Goal: Task Accomplishment & Management: Use online tool/utility

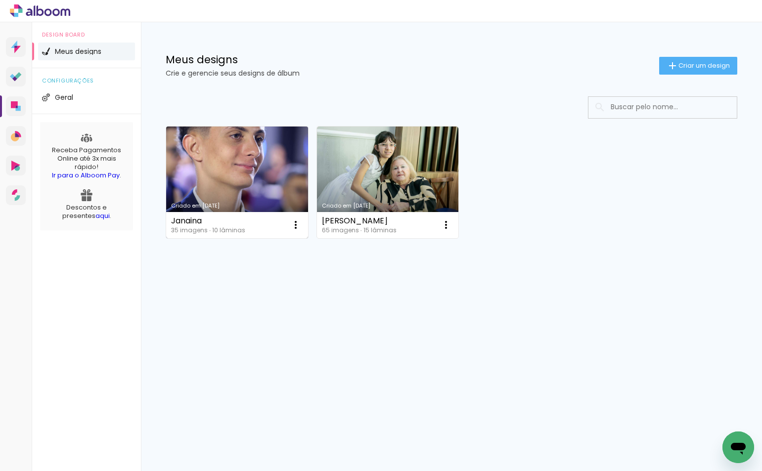
click at [202, 191] on link "Criado em [DATE]" at bounding box center [237, 183] width 142 height 112
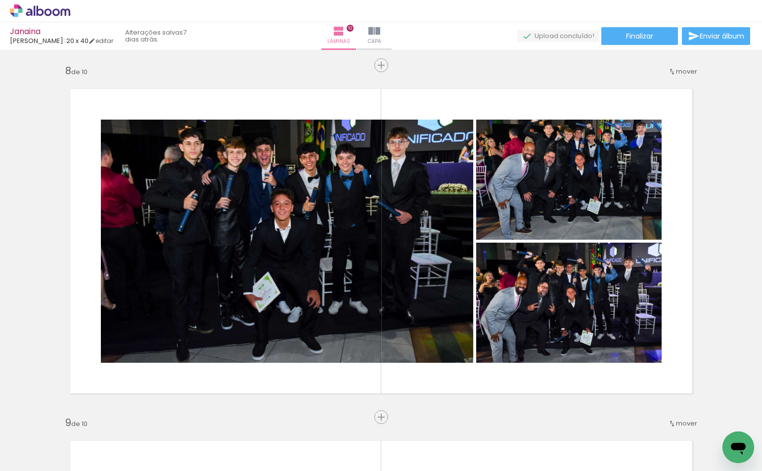
scroll to position [2488, 0]
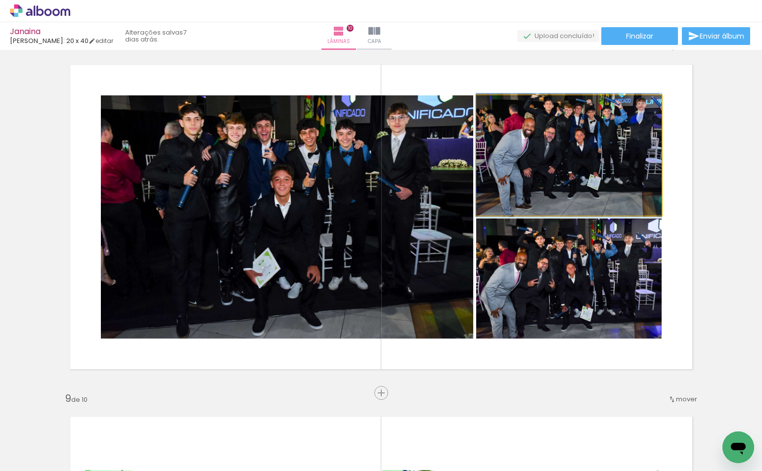
click at [594, 179] on quentale-photo at bounding box center [568, 155] width 185 height 120
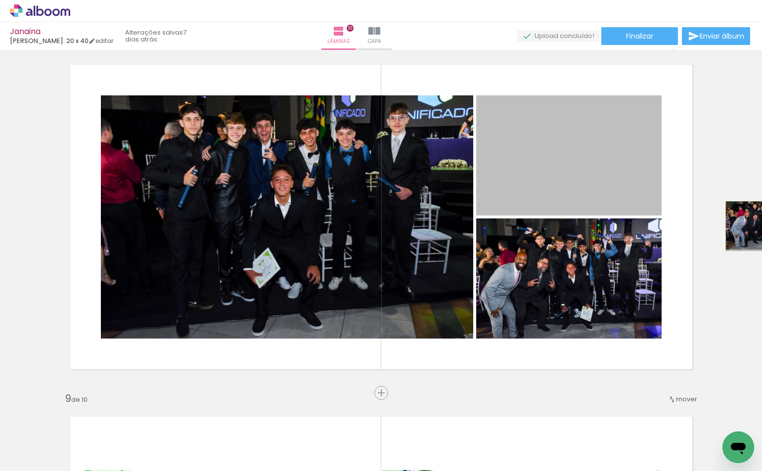
drag, startPoint x: 588, startPoint y: 179, endPoint x: 759, endPoint y: 225, distance: 177.1
click at [759, 225] on div "Inserir lâmina 1 de 10 Inserir lâmina 2 de 10 Inserir lâmina 3 de 10 Inserir lâ…" at bounding box center [381, 260] width 762 height 421
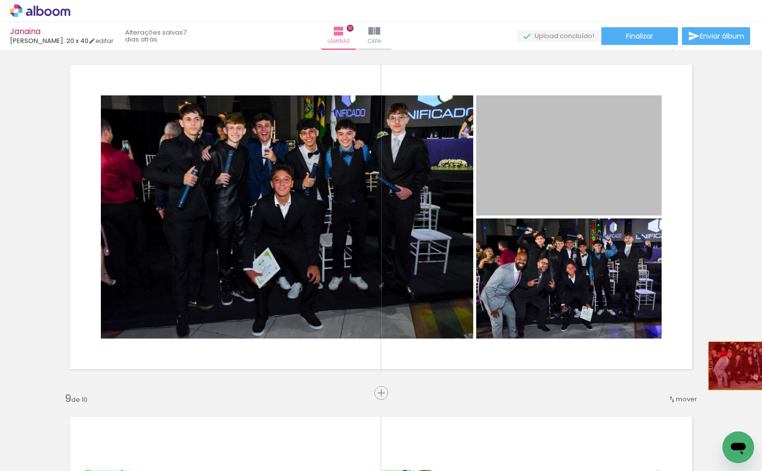
drag, startPoint x: 586, startPoint y: 177, endPoint x: 741, endPoint y: 366, distance: 244.0
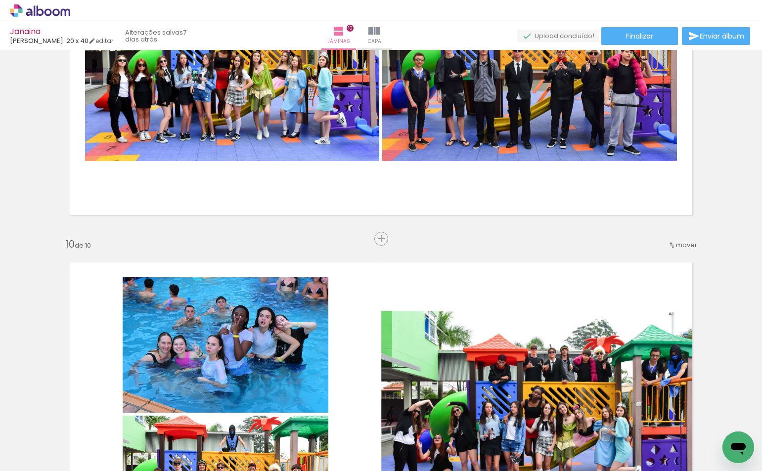
scroll to position [3081, 0]
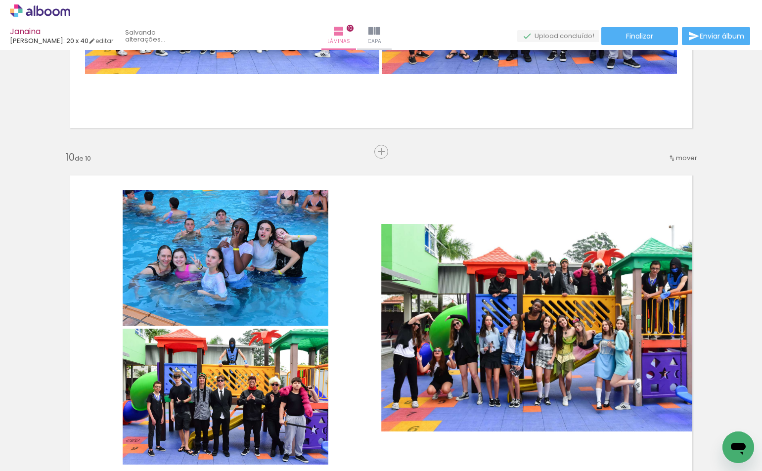
click at [549, 365] on quentale-photo at bounding box center [542, 328] width 322 height 208
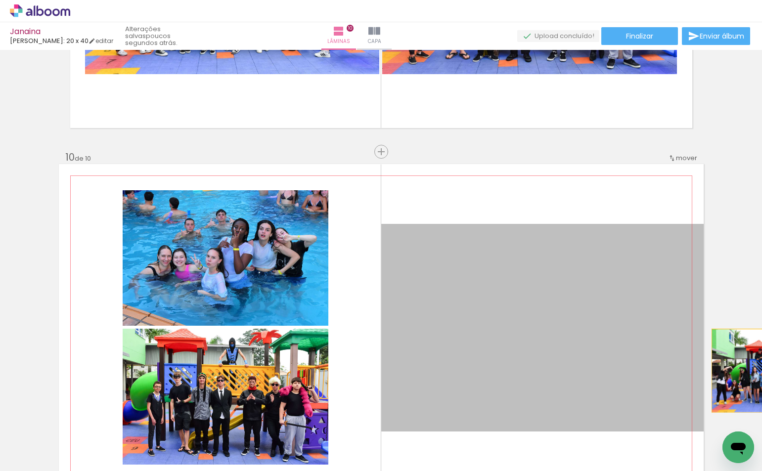
drag, startPoint x: 547, startPoint y: 357, endPoint x: 772, endPoint y: 371, distance: 225.3
click at [761, 371] on html "link( href="../../bower_components/polymer/polymer.html" rel="import" ) picture…" at bounding box center [381, 235] width 762 height 471
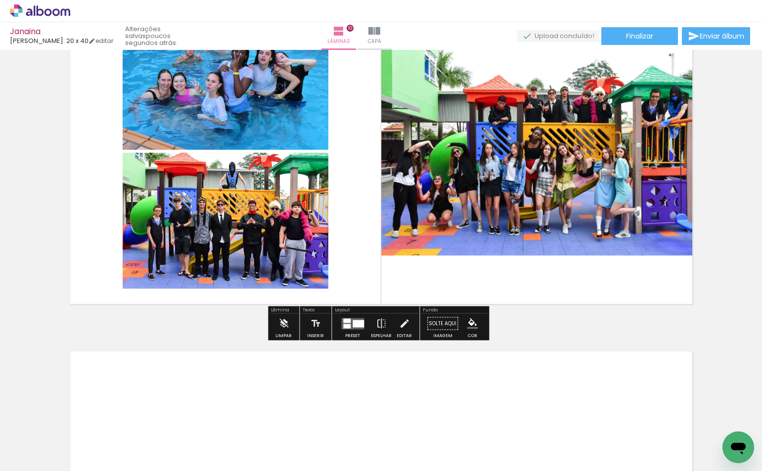
scroll to position [3279, 0]
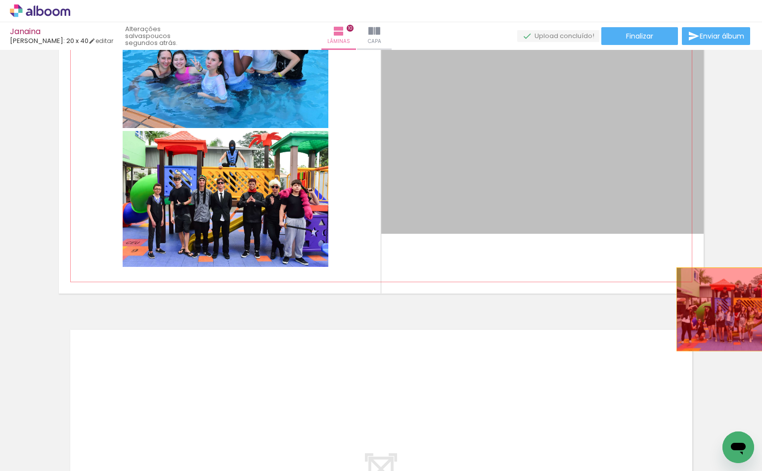
drag, startPoint x: 597, startPoint y: 211, endPoint x: 737, endPoint y: 309, distance: 171.0
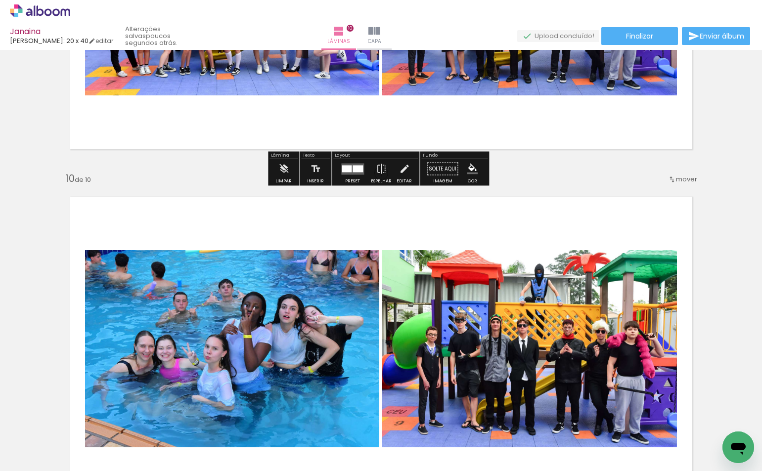
scroll to position [3105, 0]
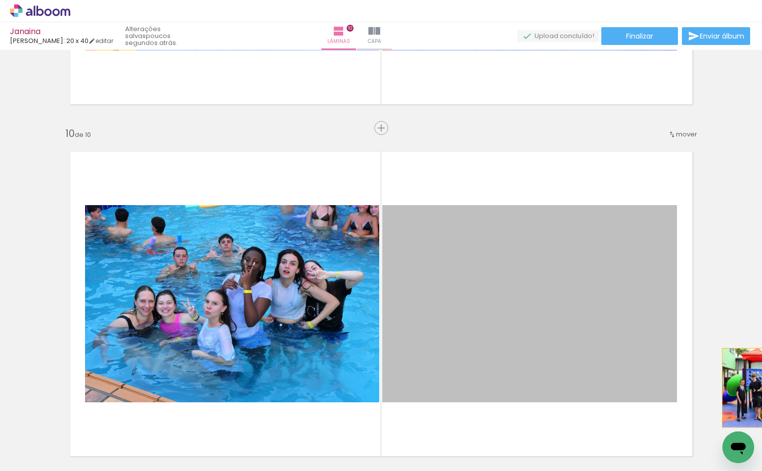
drag, startPoint x: 482, startPoint y: 317, endPoint x: 777, endPoint y: 388, distance: 303.4
click at [761, 388] on html "link( href="../../bower_components/polymer/polymer.html" rel="import" ) picture…" at bounding box center [381, 235] width 762 height 471
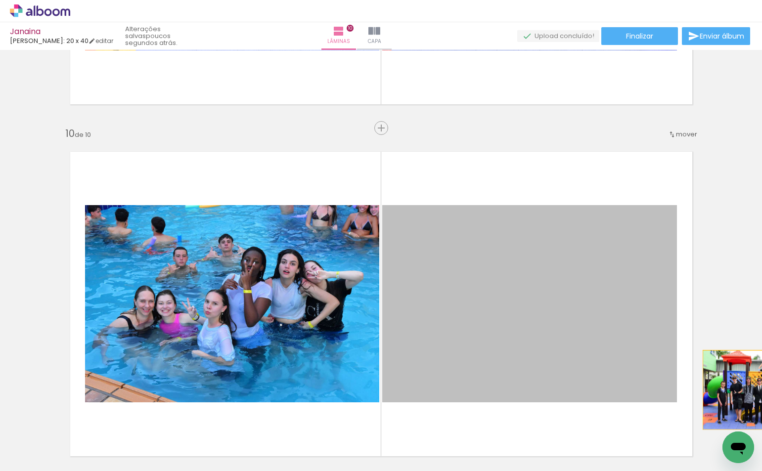
drag, startPoint x: 674, startPoint y: 406, endPoint x: 758, endPoint y: 390, distance: 85.1
click at [758, 390] on div "Inserir lâmina 1 de 10 Inserir lâmina 2 de 10 Inserir lâmina 3 de 10 Inserir lâ…" at bounding box center [381, 260] width 762 height 421
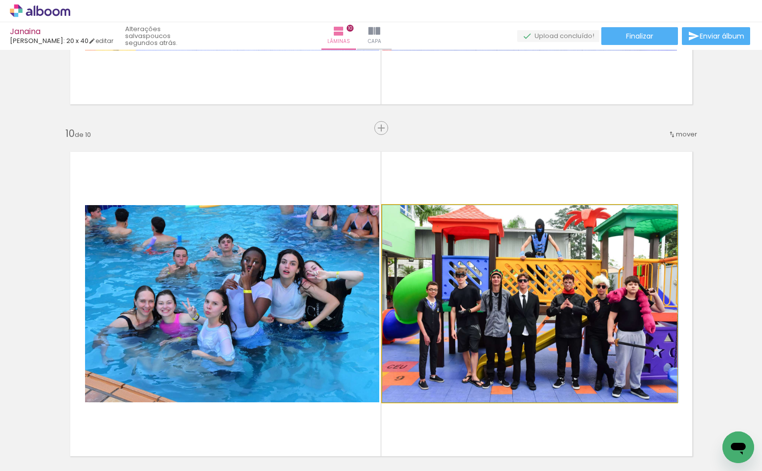
drag, startPoint x: 640, startPoint y: 367, endPoint x: 638, endPoint y: 330, distance: 37.1
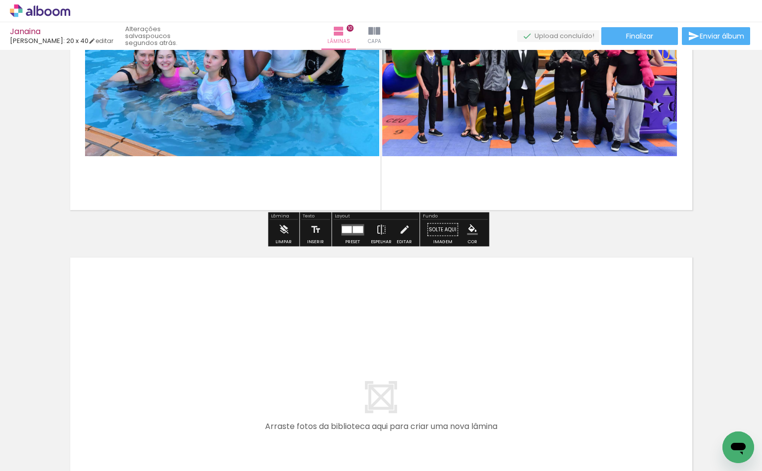
scroll to position [3352, 0]
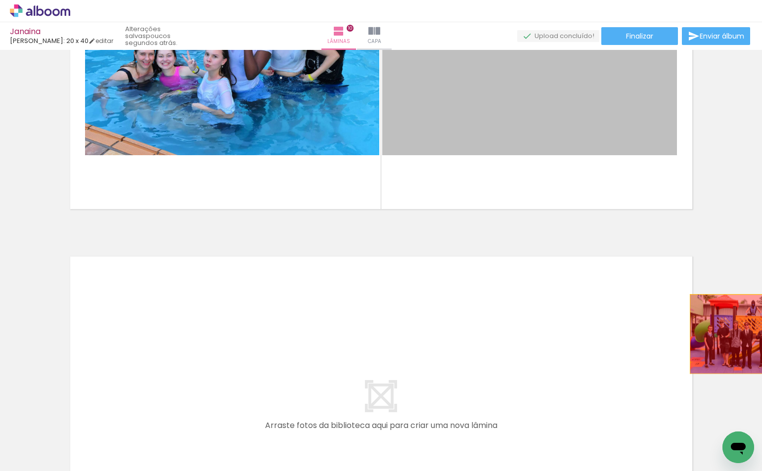
drag, startPoint x: 558, startPoint y: 141, endPoint x: 745, endPoint y: 334, distance: 268.4
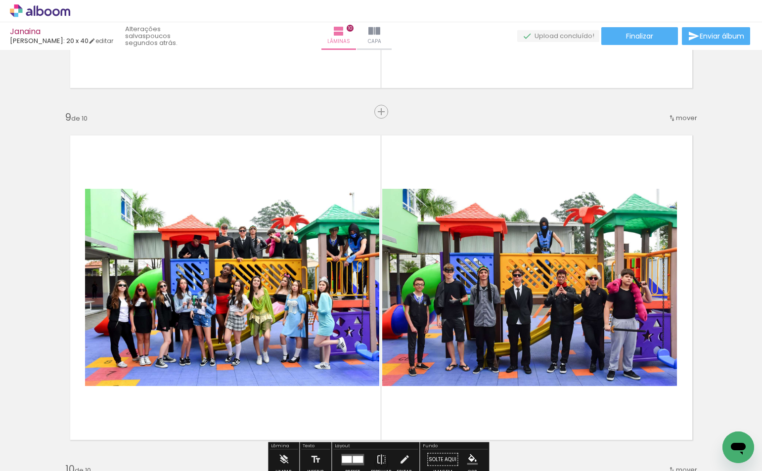
scroll to position [2858, 0]
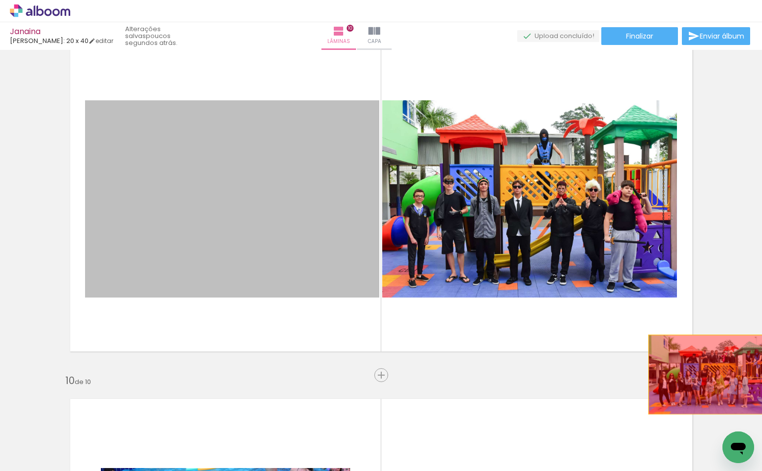
drag, startPoint x: 286, startPoint y: 279, endPoint x: 703, endPoint y: 375, distance: 428.3
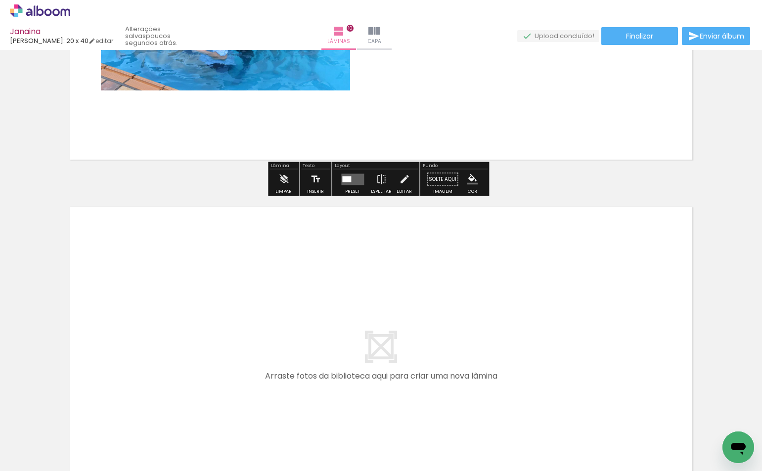
scroll to position [3253, 0]
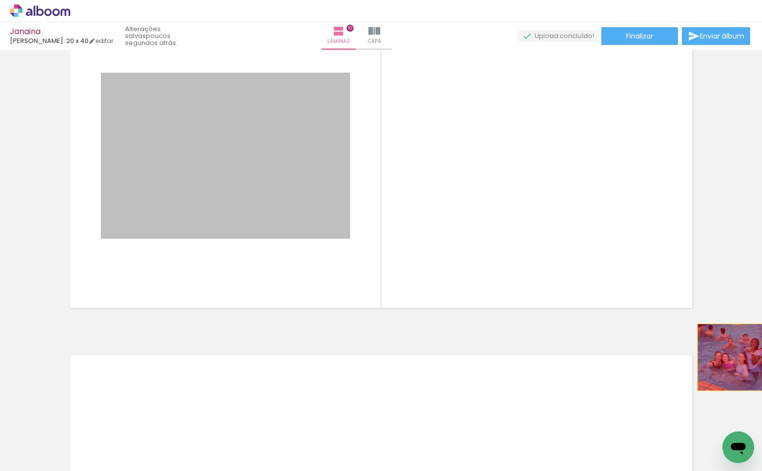
drag, startPoint x: 291, startPoint y: 223, endPoint x: 743, endPoint y: 357, distance: 472.1
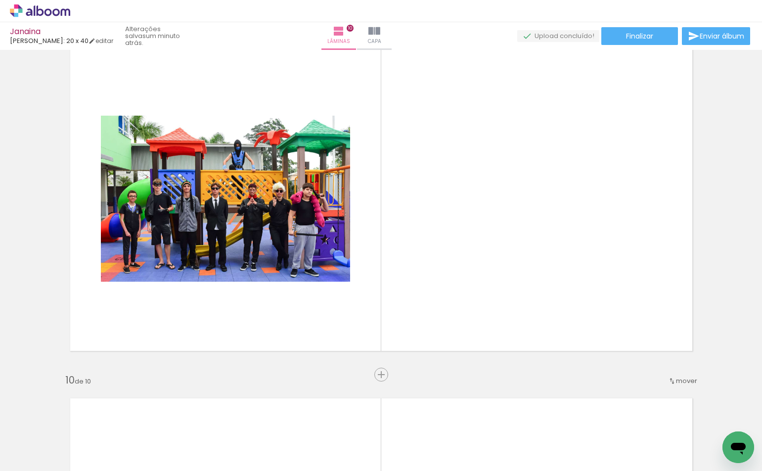
scroll to position [2858, 0]
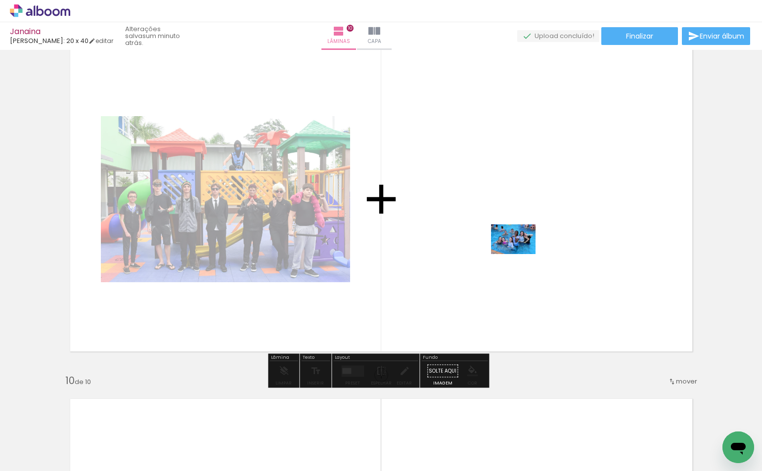
drag, startPoint x: 508, startPoint y: 441, endPoint x: 520, endPoint y: 254, distance: 187.2
click at [520, 254] on quentale-workspace at bounding box center [381, 235] width 762 height 471
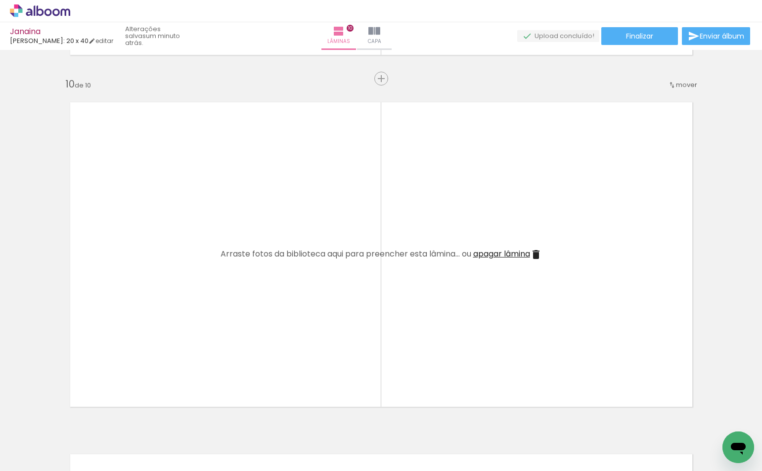
scroll to position [3204, 0]
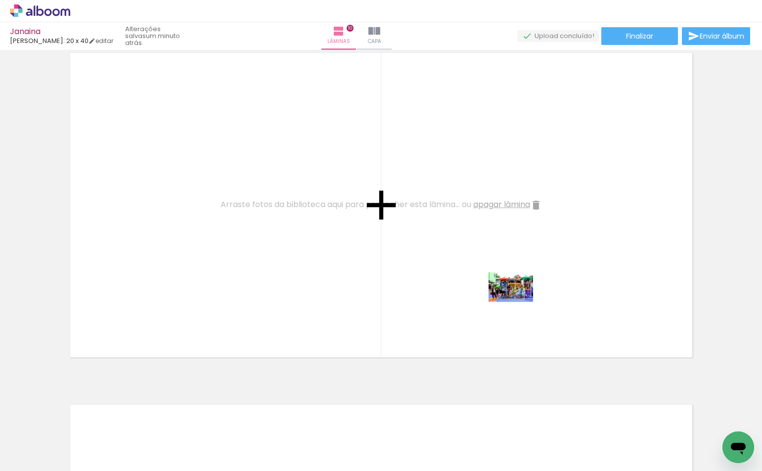
drag, startPoint x: 569, startPoint y: 451, endPoint x: 518, endPoint y: 302, distance: 157.7
click at [518, 302] on quentale-workspace at bounding box center [381, 235] width 762 height 471
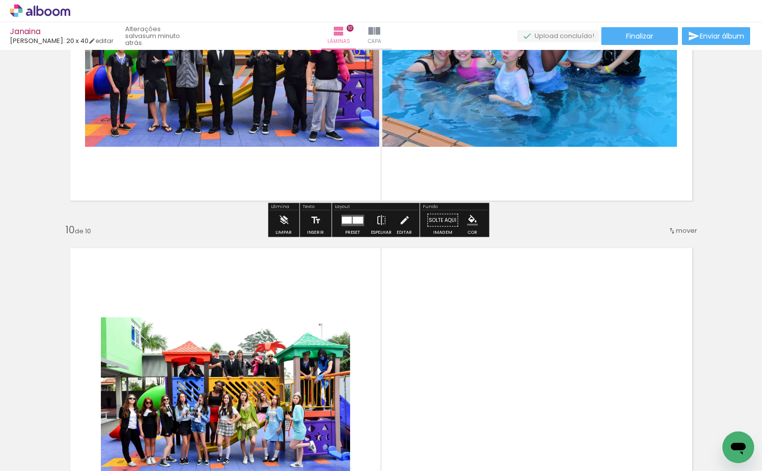
scroll to position [3154, 0]
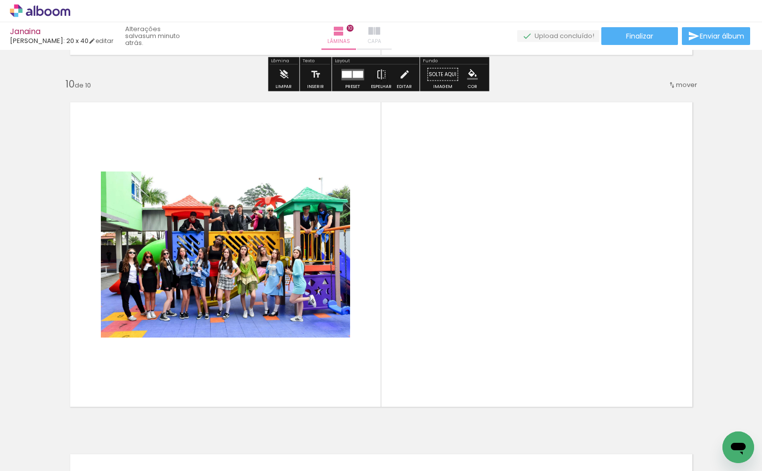
click at [380, 36] on iron-icon at bounding box center [374, 31] width 12 height 12
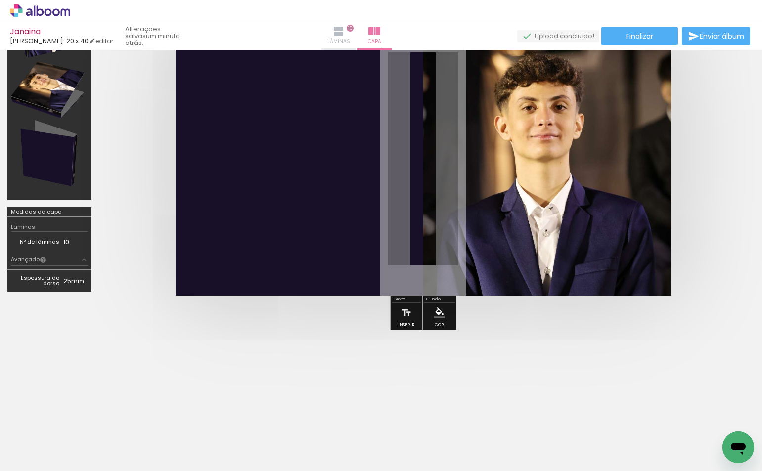
click at [356, 35] on paper-button "Lâminas 10" at bounding box center [338, 36] width 35 height 28
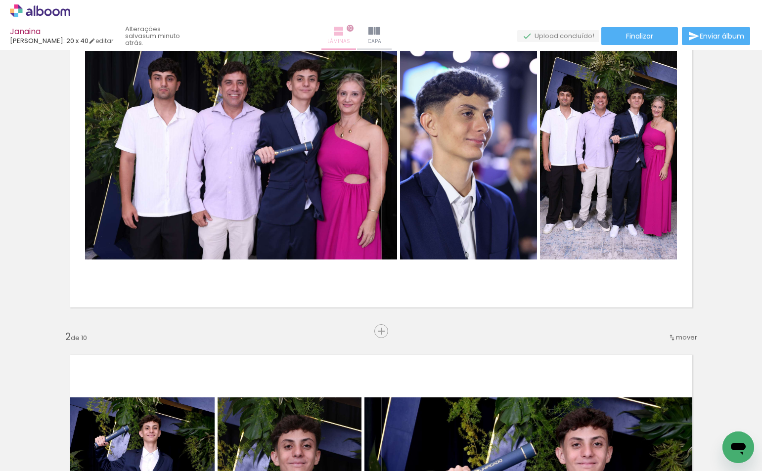
scroll to position [3154, 0]
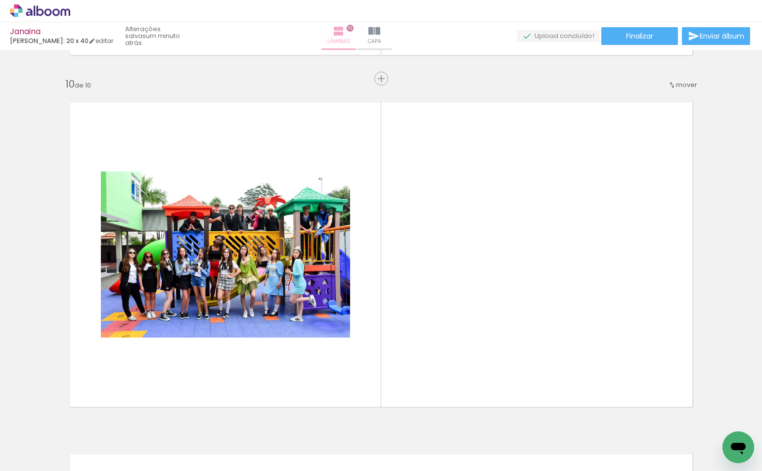
click at [344, 33] on iron-icon at bounding box center [339, 31] width 12 height 12
click at [344, 28] on iron-icon at bounding box center [339, 31] width 12 height 12
click at [353, 28] on span "10" at bounding box center [349, 28] width 7 height 7
click at [344, 32] on iron-icon at bounding box center [339, 31] width 12 height 12
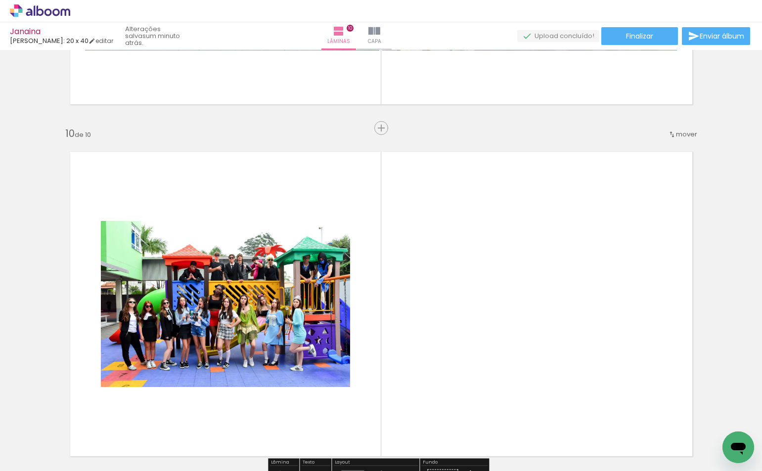
click at [322, 309] on quentale-photo at bounding box center [225, 304] width 249 height 166
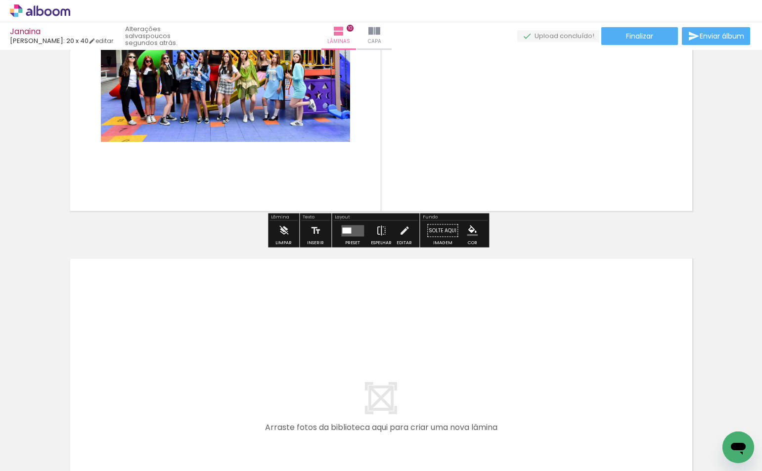
scroll to position [3352, 0]
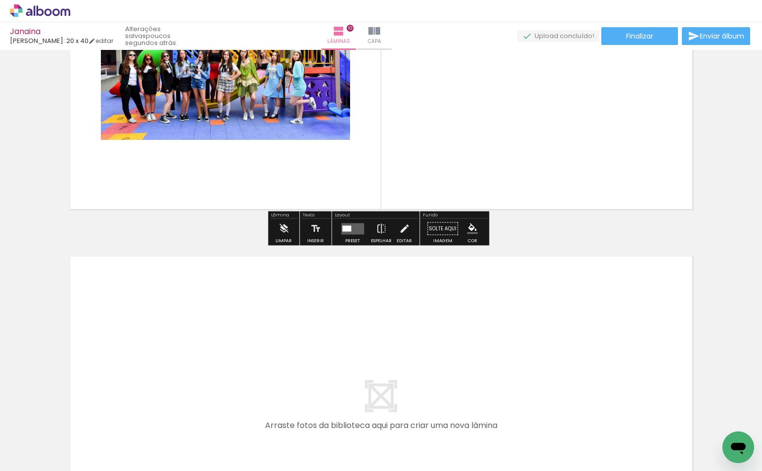
click at [350, 231] on quentale-layouter at bounding box center [352, 228] width 23 height 11
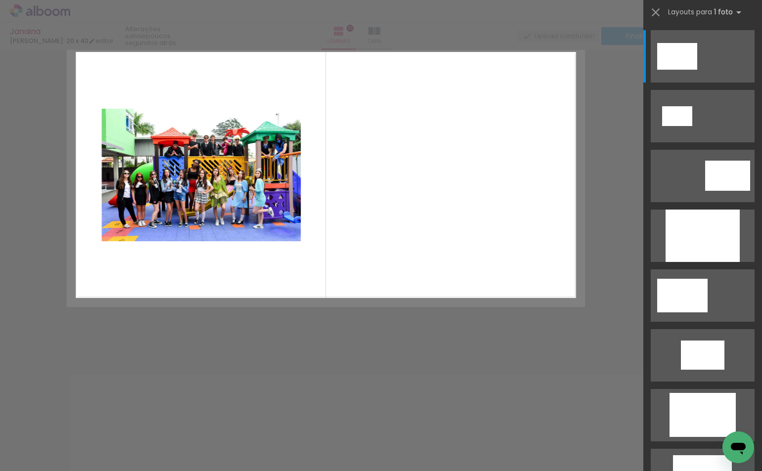
scroll to position [3180, 0]
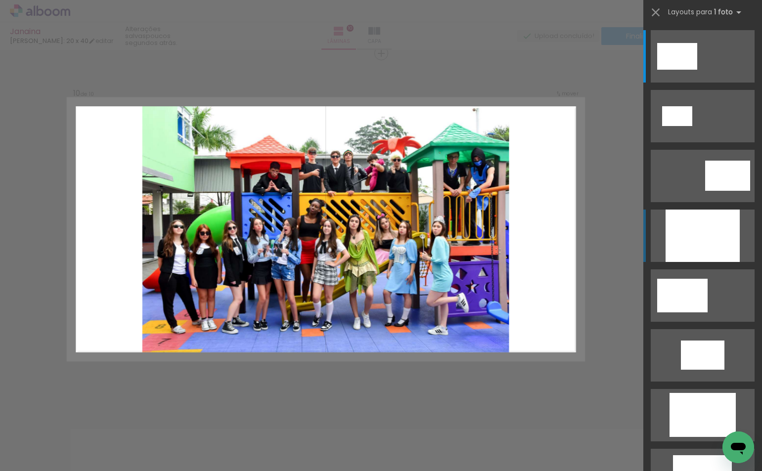
click at [686, 253] on div at bounding box center [702, 236] width 74 height 52
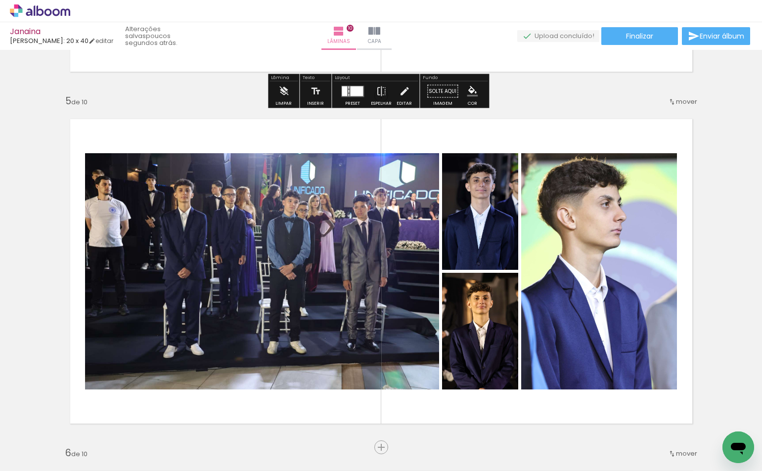
scroll to position [1203, 0]
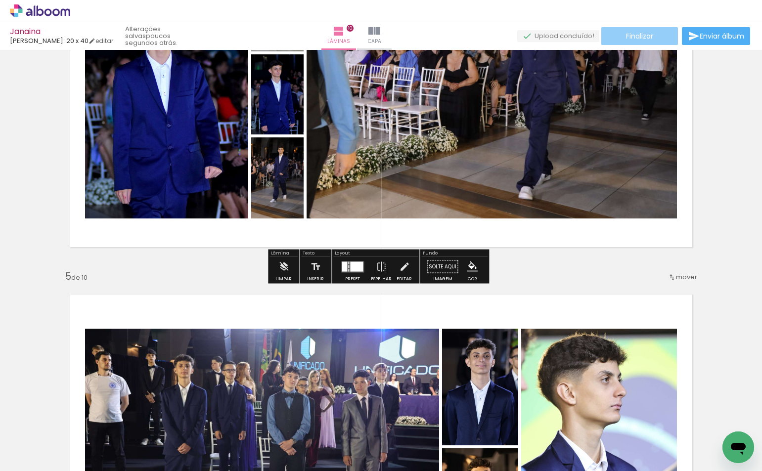
click at [632, 37] on span "Finalizar" at bounding box center [639, 36] width 27 height 7
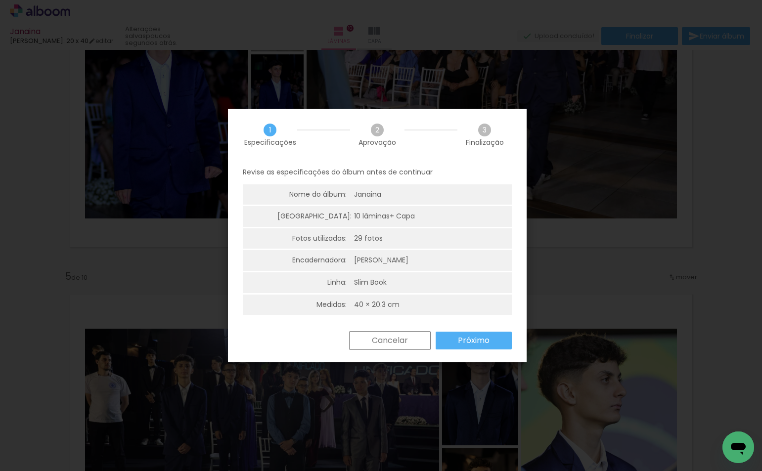
click at [0, 0] on slot "Próximo" at bounding box center [0, 0] width 0 height 0
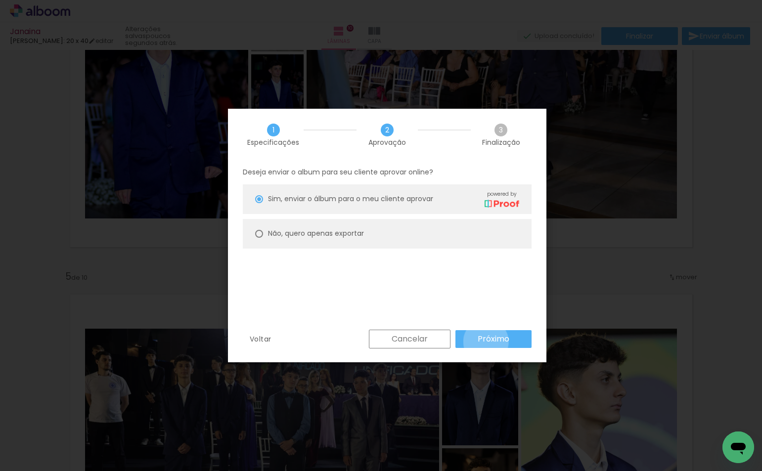
click at [0, 0] on slot "Próximo" at bounding box center [0, 0] width 0 height 0
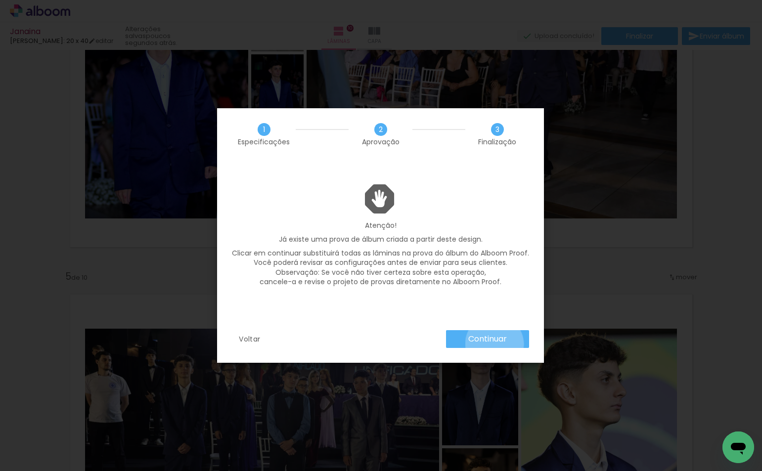
click at [0, 0] on slot "Continuar" at bounding box center [0, 0] width 0 height 0
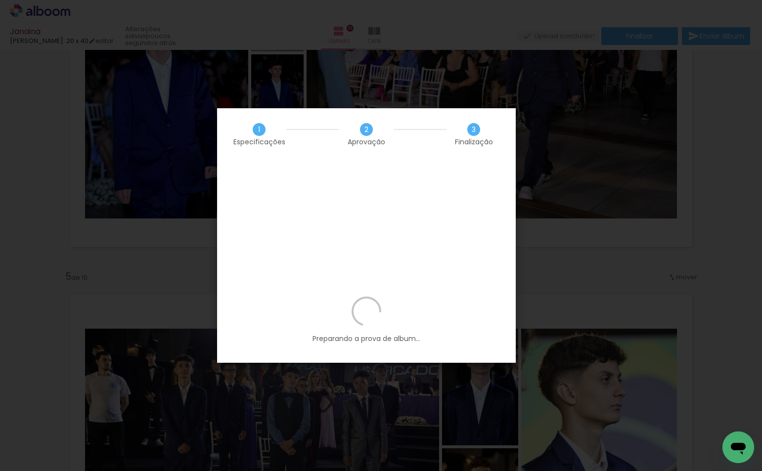
scroll to position [0, 1260]
